Goal: Information Seeking & Learning: Compare options

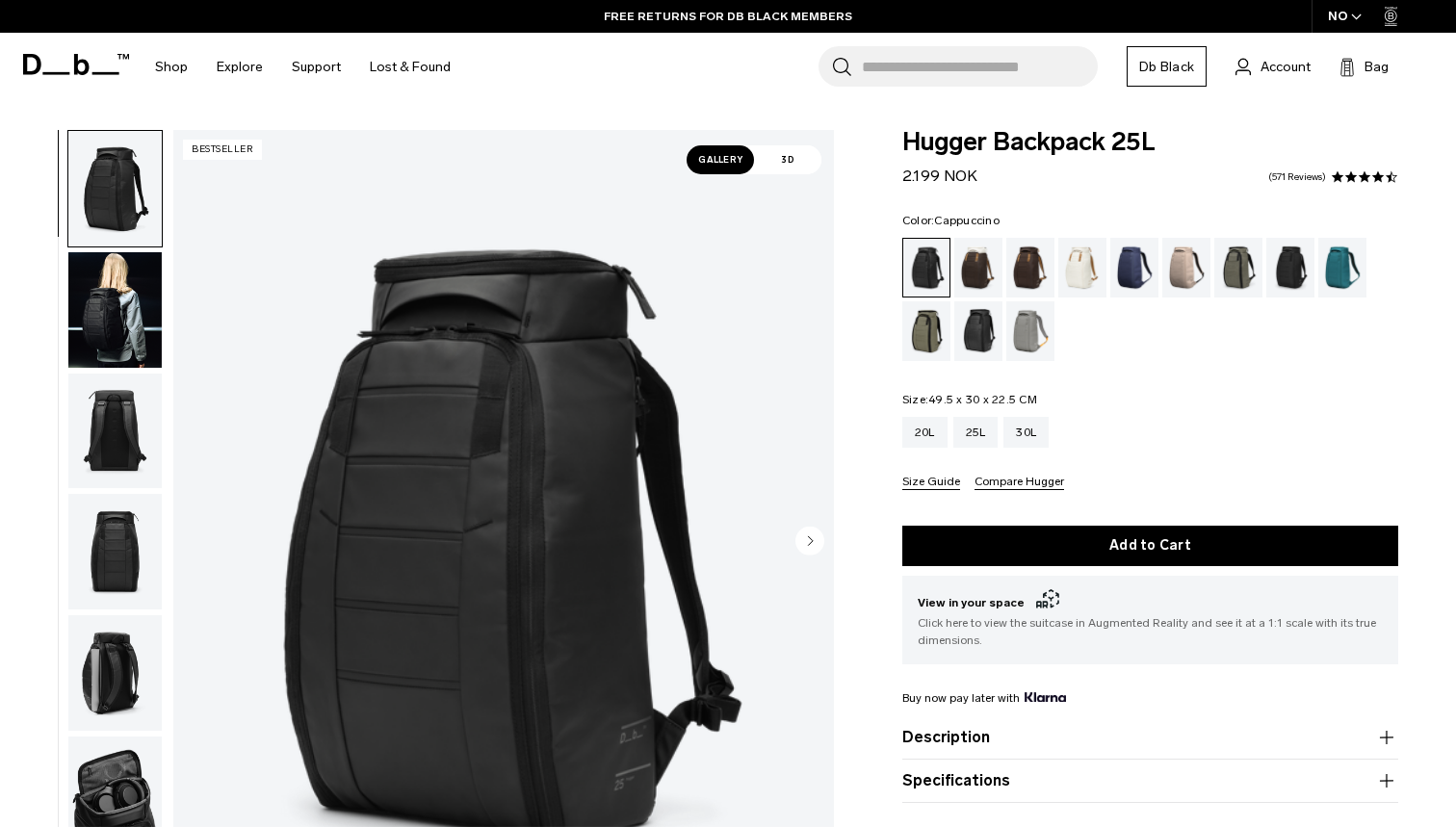
click at [974, 263] on div "Cappuccino" at bounding box center [978, 267] width 49 height 59
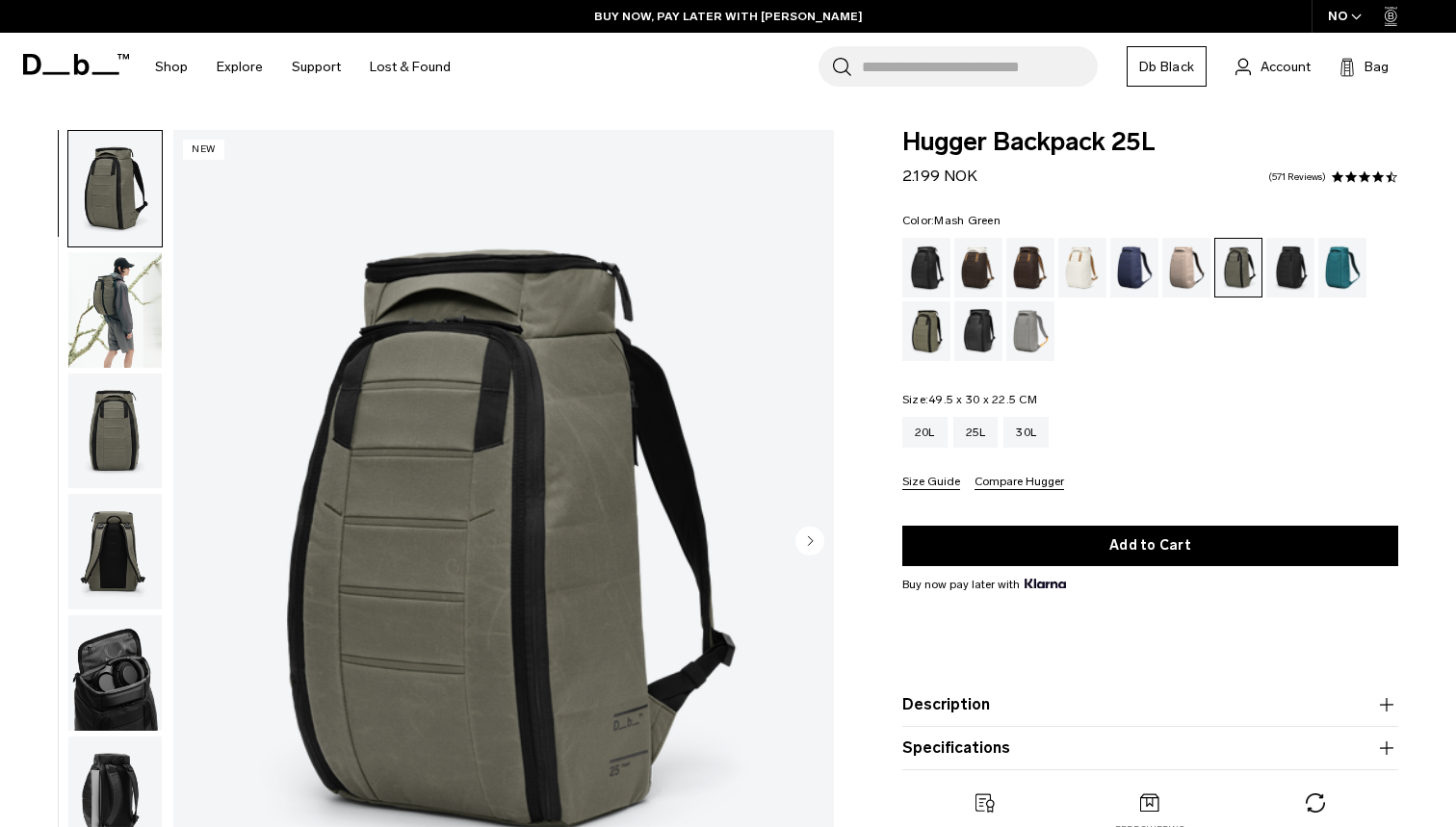
click at [934, 333] on div "Mash Green" at bounding box center [926, 331] width 49 height 59
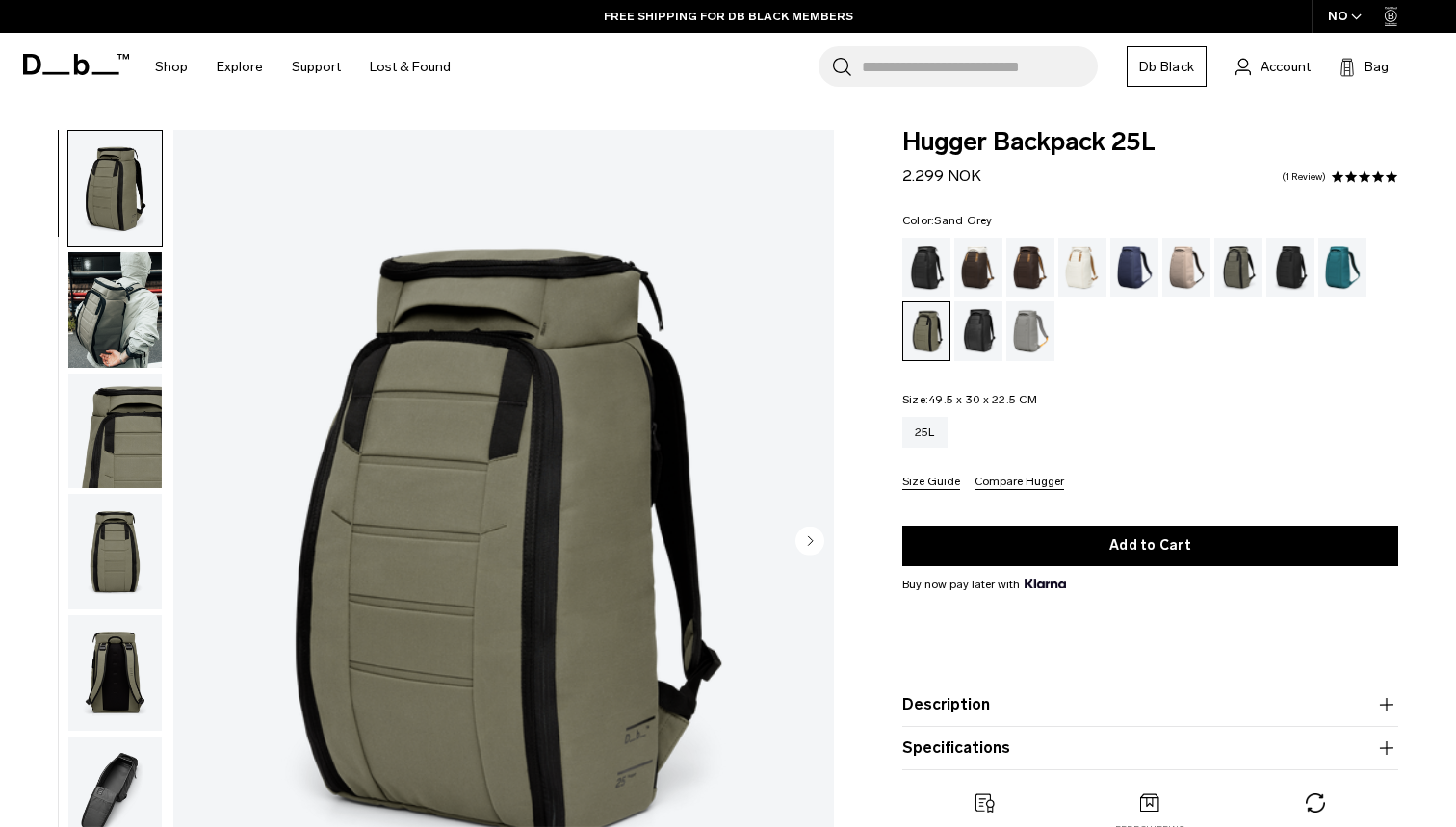
click at [1019, 332] on div "Sand Grey" at bounding box center [1031, 331] width 49 height 59
